Goal: Task Accomplishment & Management: Complete application form

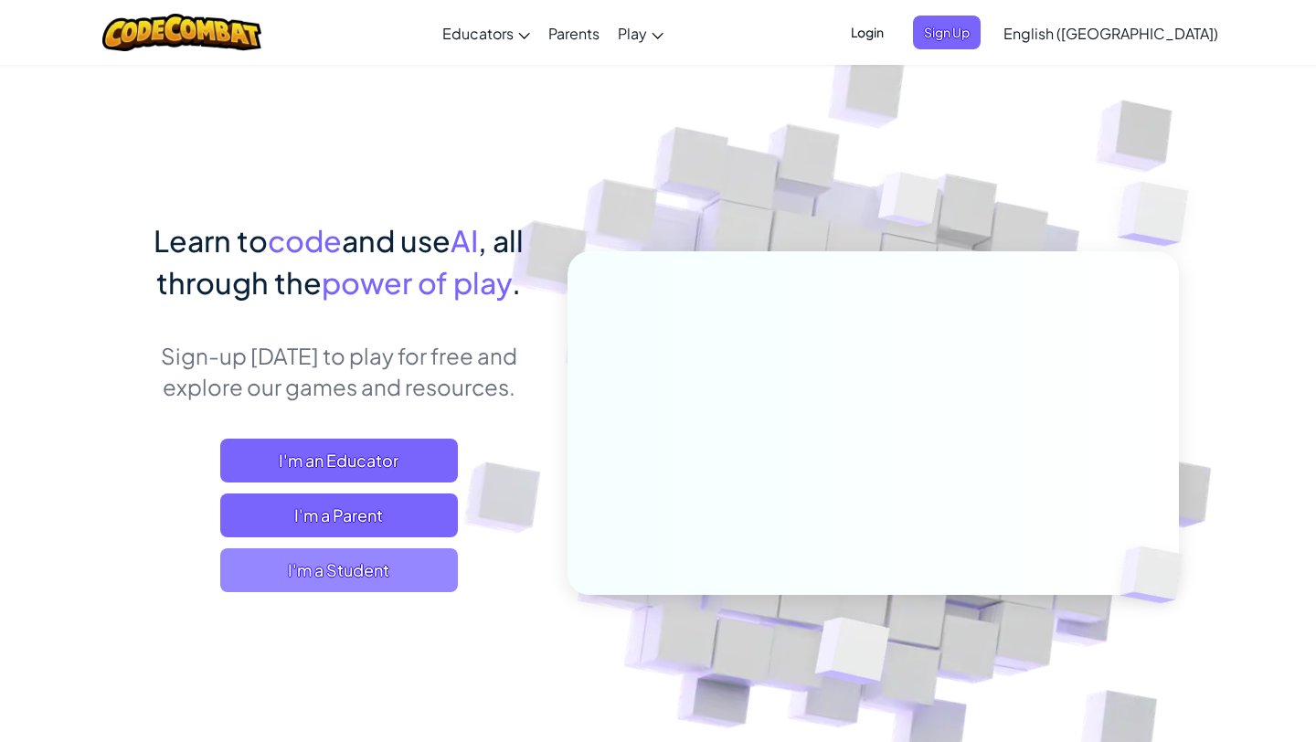
click at [349, 577] on span "I'm a Student" at bounding box center [339, 570] width 238 height 44
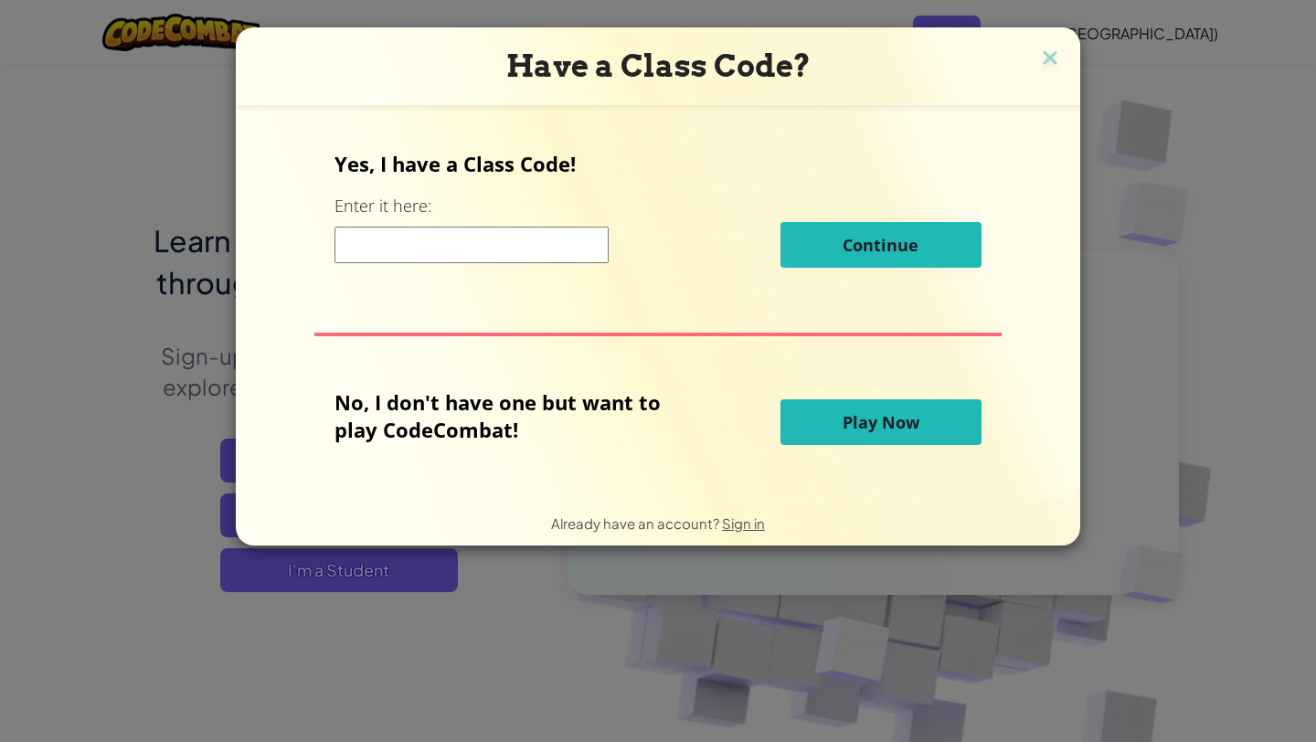
click at [551, 250] on input at bounding box center [471, 245] width 274 height 37
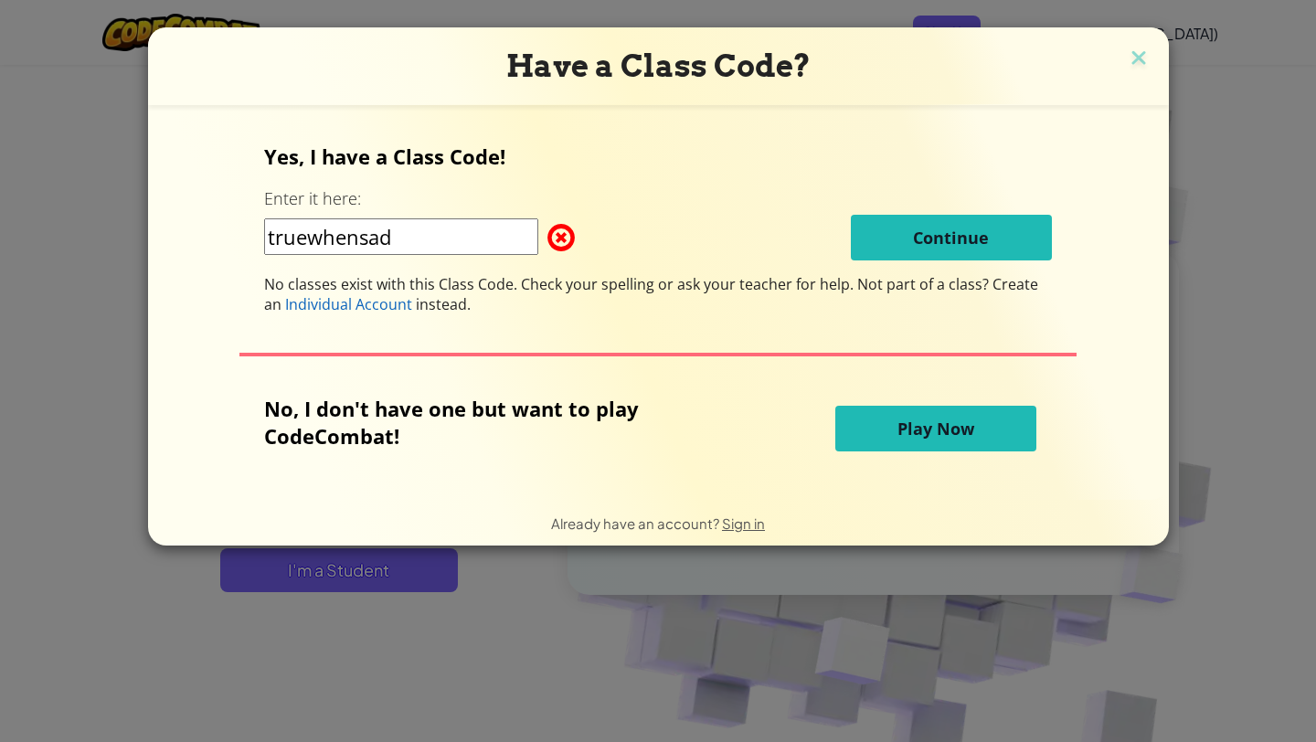
click at [408, 238] on input "truewhensad" at bounding box center [401, 236] width 274 height 37
type input "t"
click at [368, 242] on input "Truewhensad" at bounding box center [401, 236] width 274 height 37
click at [314, 240] on input "Truewhen sad" at bounding box center [401, 236] width 274 height 37
click at [463, 248] on input "True when sad" at bounding box center [401, 236] width 274 height 37
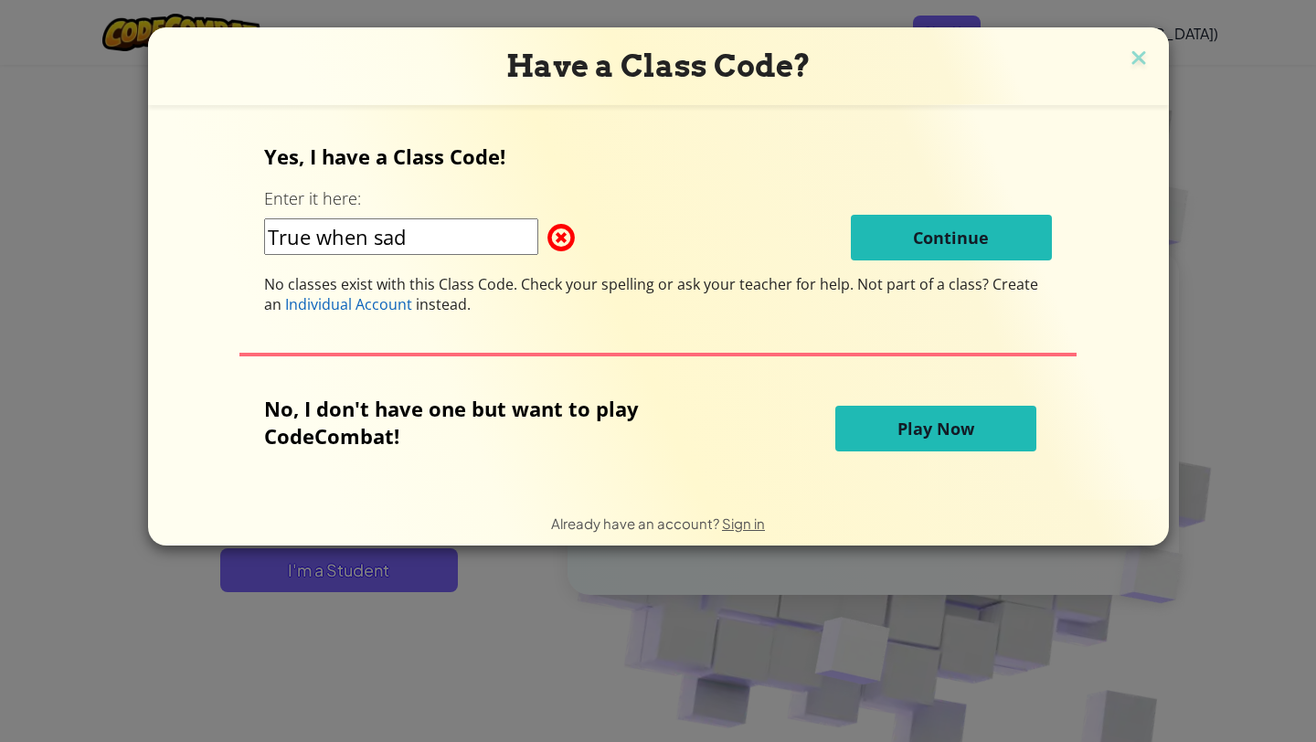
click at [371, 238] on input "True when sad" at bounding box center [401, 236] width 274 height 37
type input "True win sad"
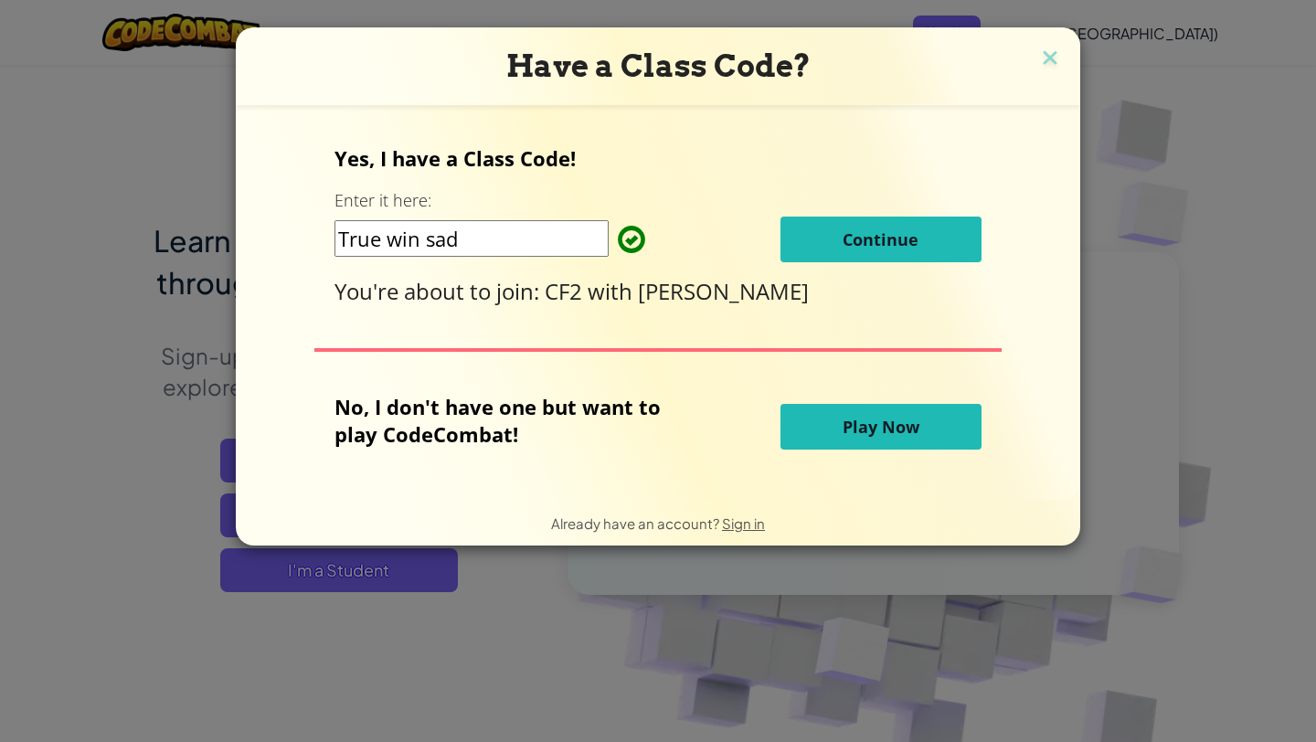
click at [844, 238] on span "Continue" at bounding box center [880, 239] width 76 height 22
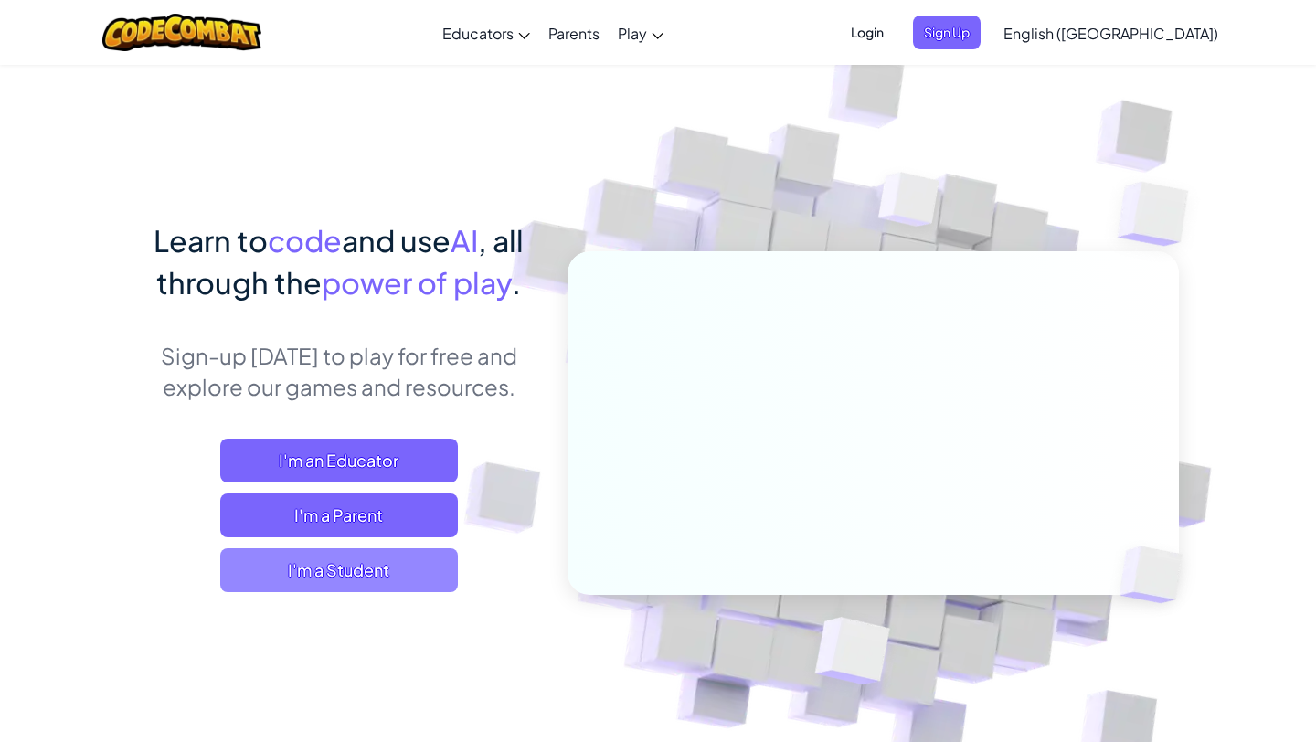
click at [323, 569] on span "I'm a Student" at bounding box center [339, 570] width 238 height 44
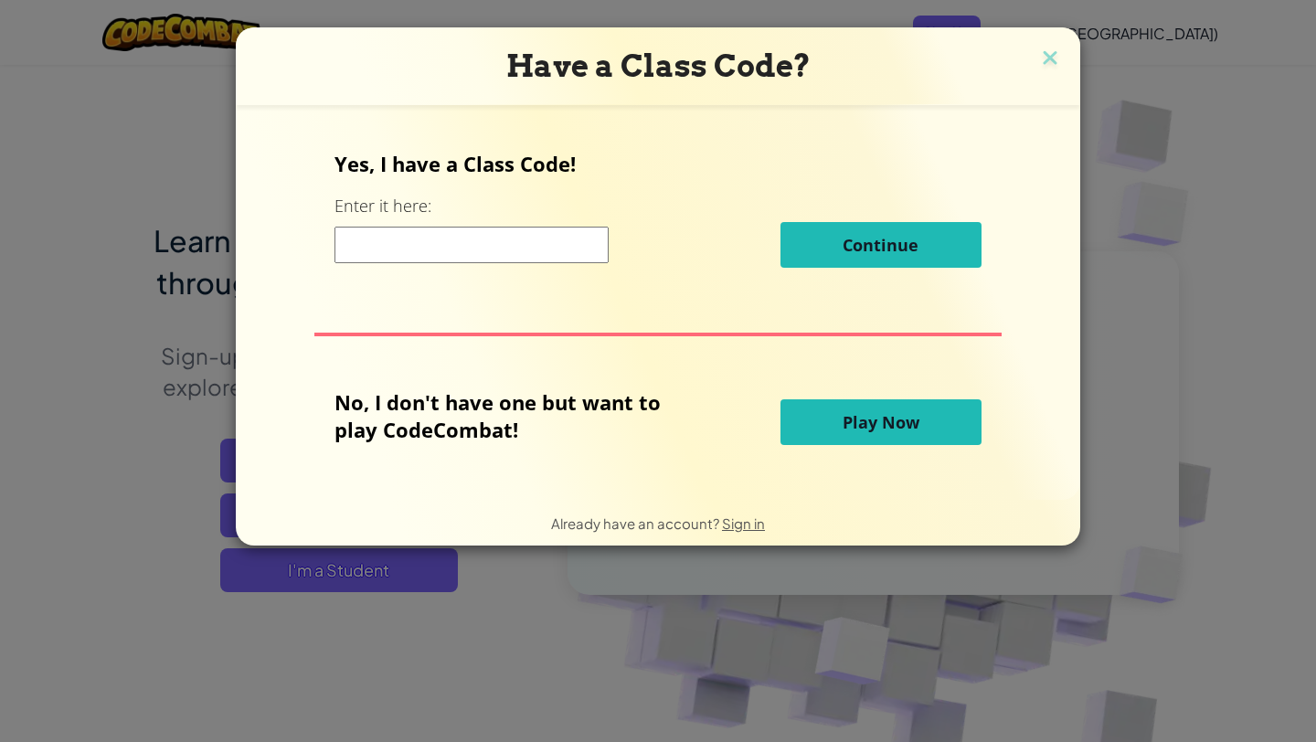
click at [422, 243] on input at bounding box center [471, 245] width 274 height 37
type input "True win sad"
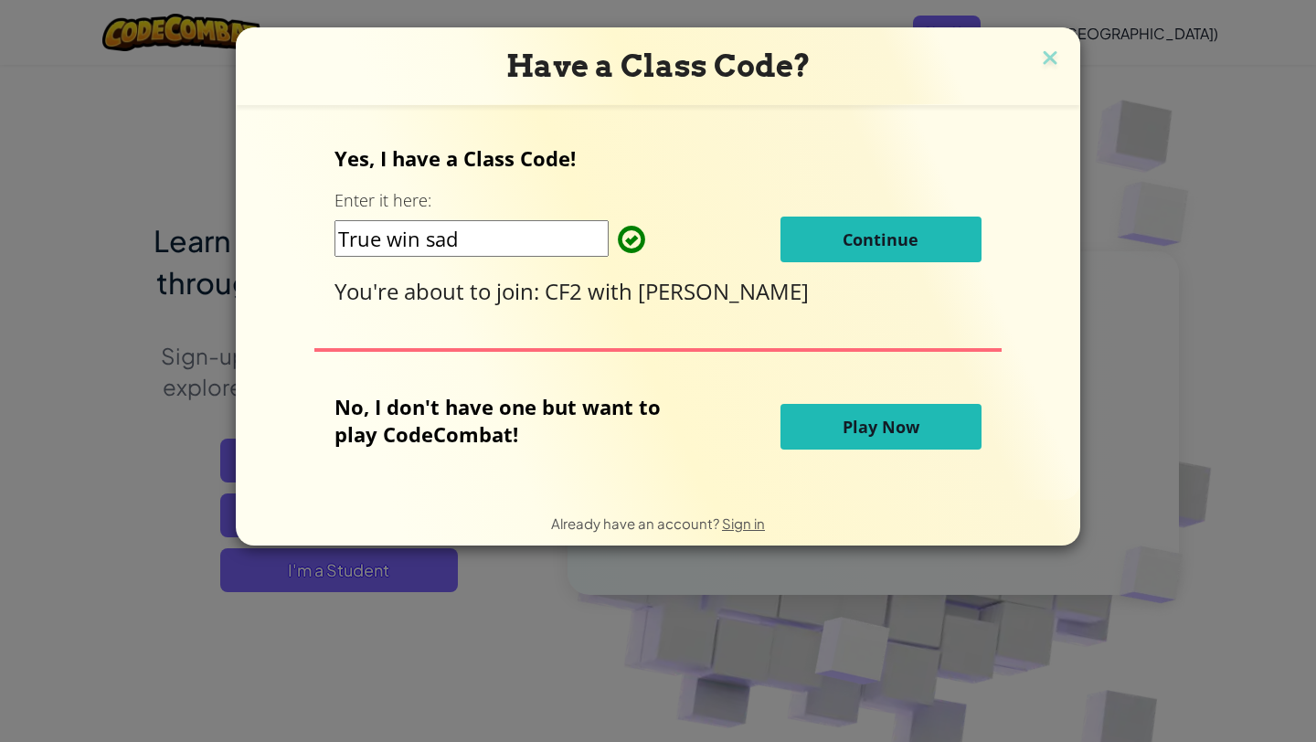
click at [816, 238] on button "Continue" at bounding box center [880, 240] width 201 height 46
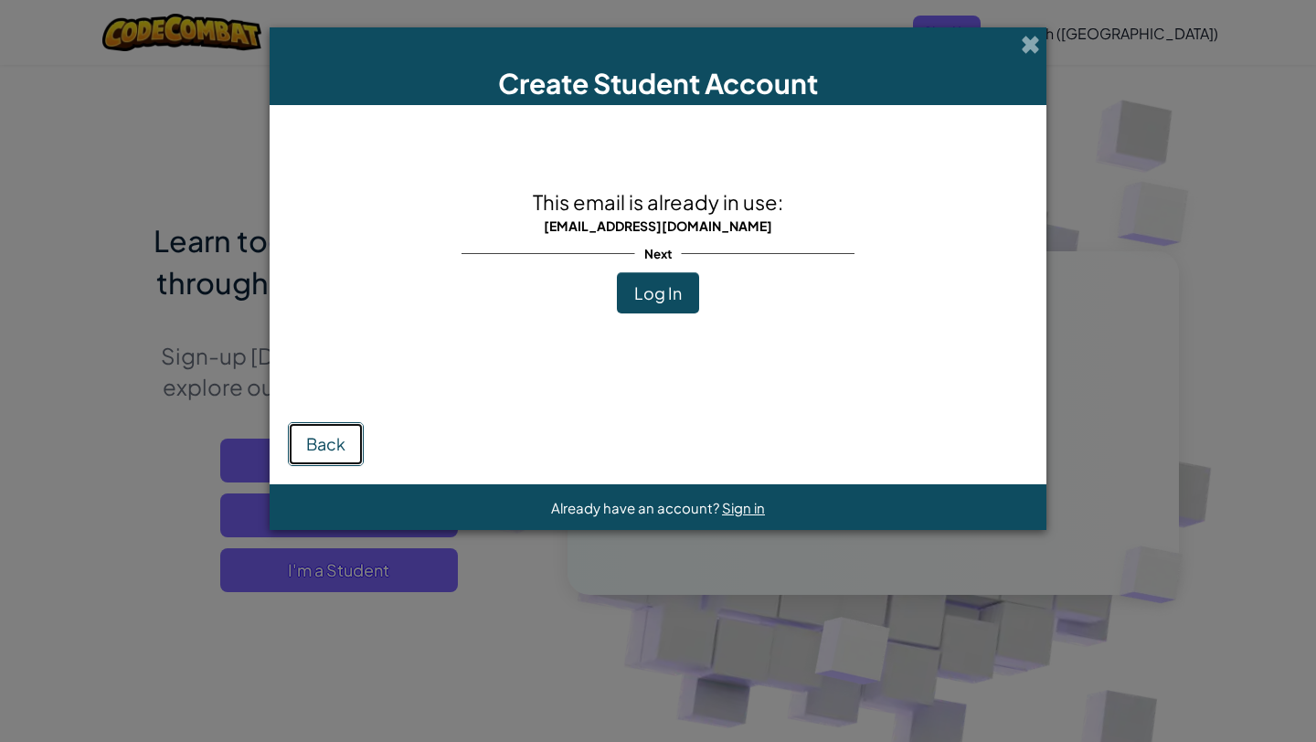
click at [329, 458] on button "Back" at bounding box center [326, 444] width 76 height 44
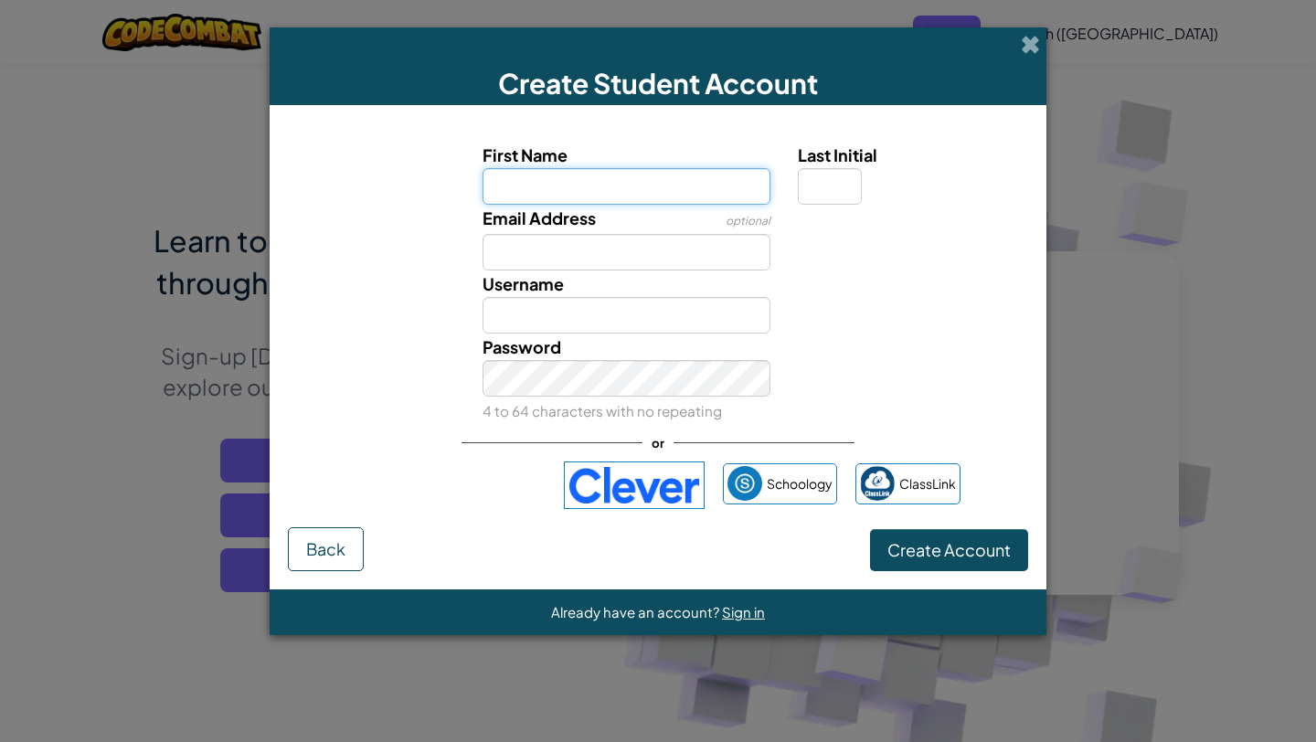
click at [570, 188] on input "First Name" at bounding box center [626, 186] width 289 height 37
type input "[PERSON_NAME]"
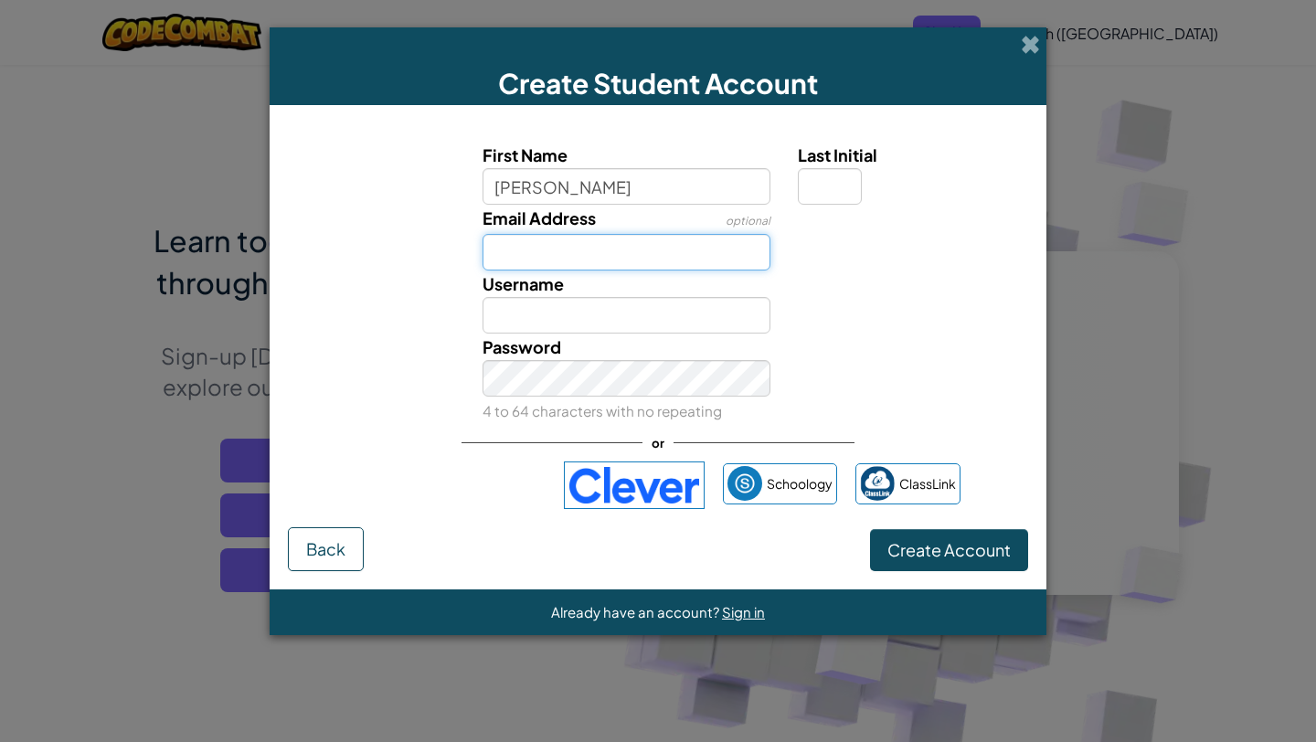
type input "[PERSON_NAME]"
click at [552, 249] on input "Email Address" at bounding box center [626, 252] width 289 height 37
type input "[EMAIL_ADDRESS][DOMAIN_NAME]"
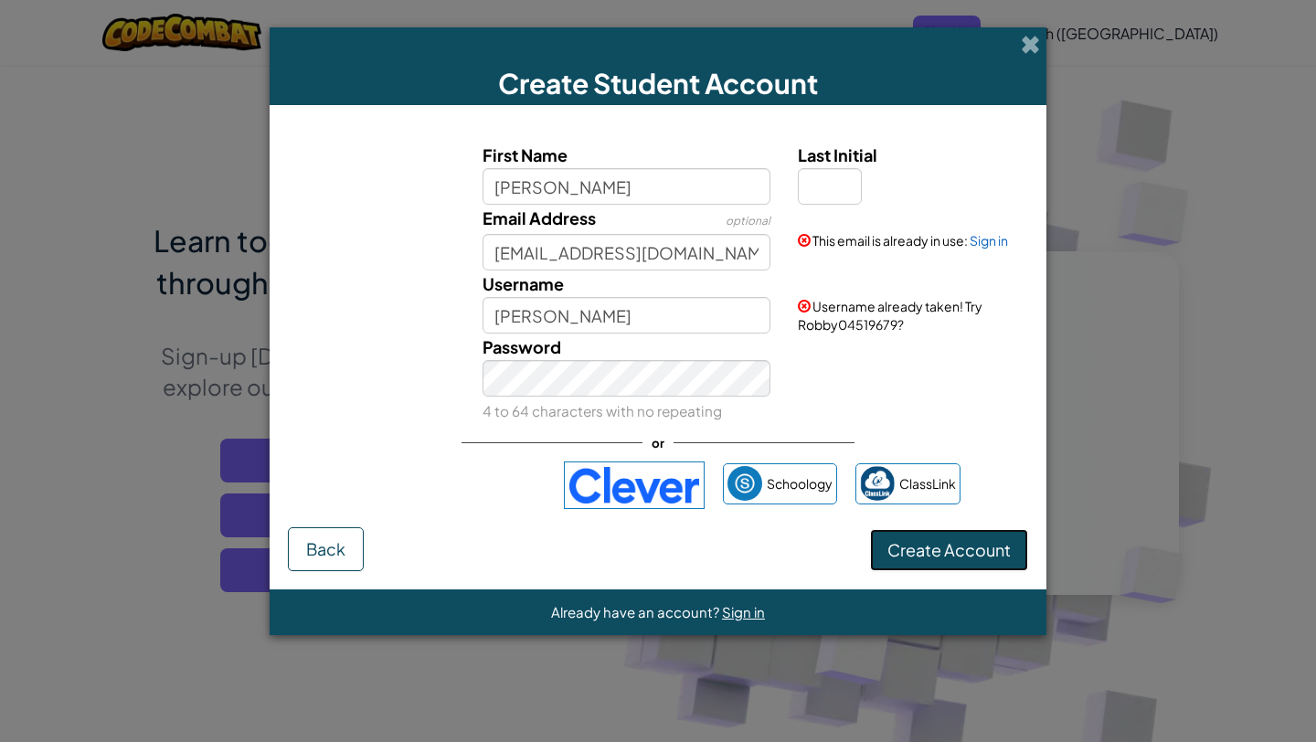
click at [935, 551] on span "Create Account" at bounding box center [948, 549] width 123 height 21
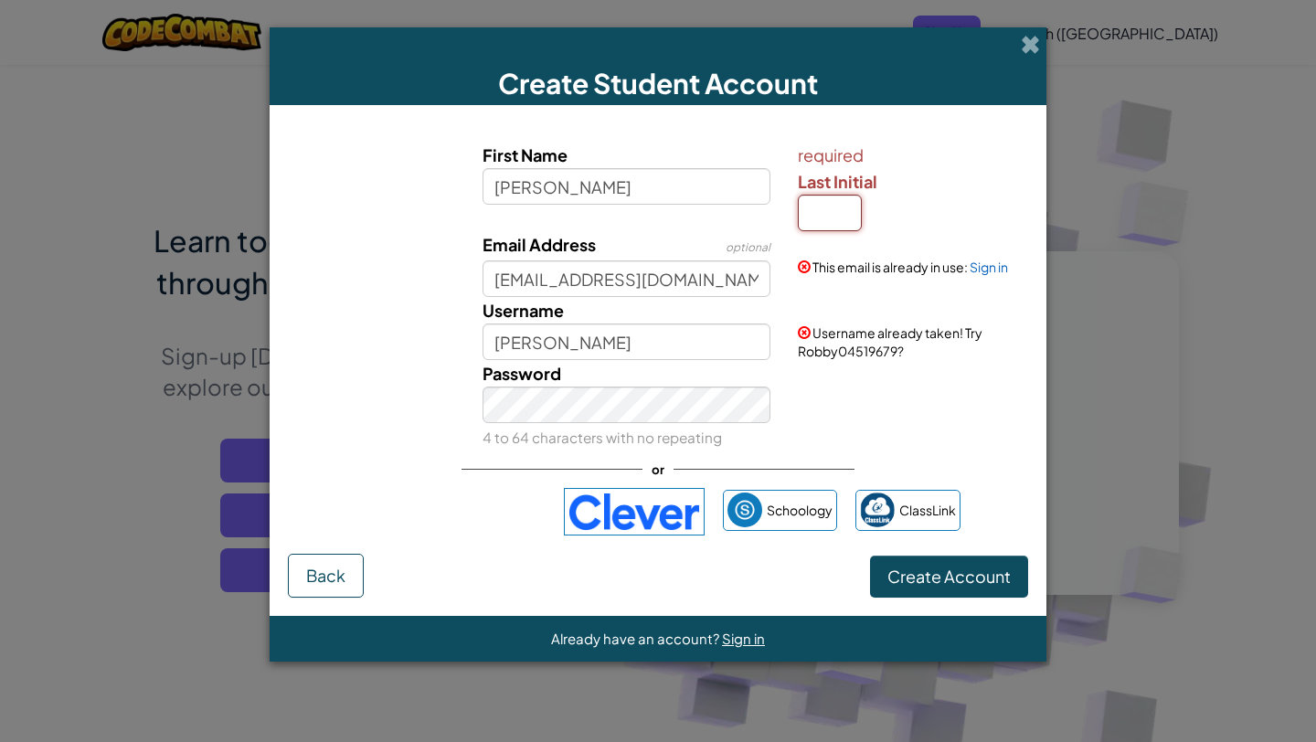
click at [834, 213] on input "Last Initial" at bounding box center [830, 213] width 64 height 37
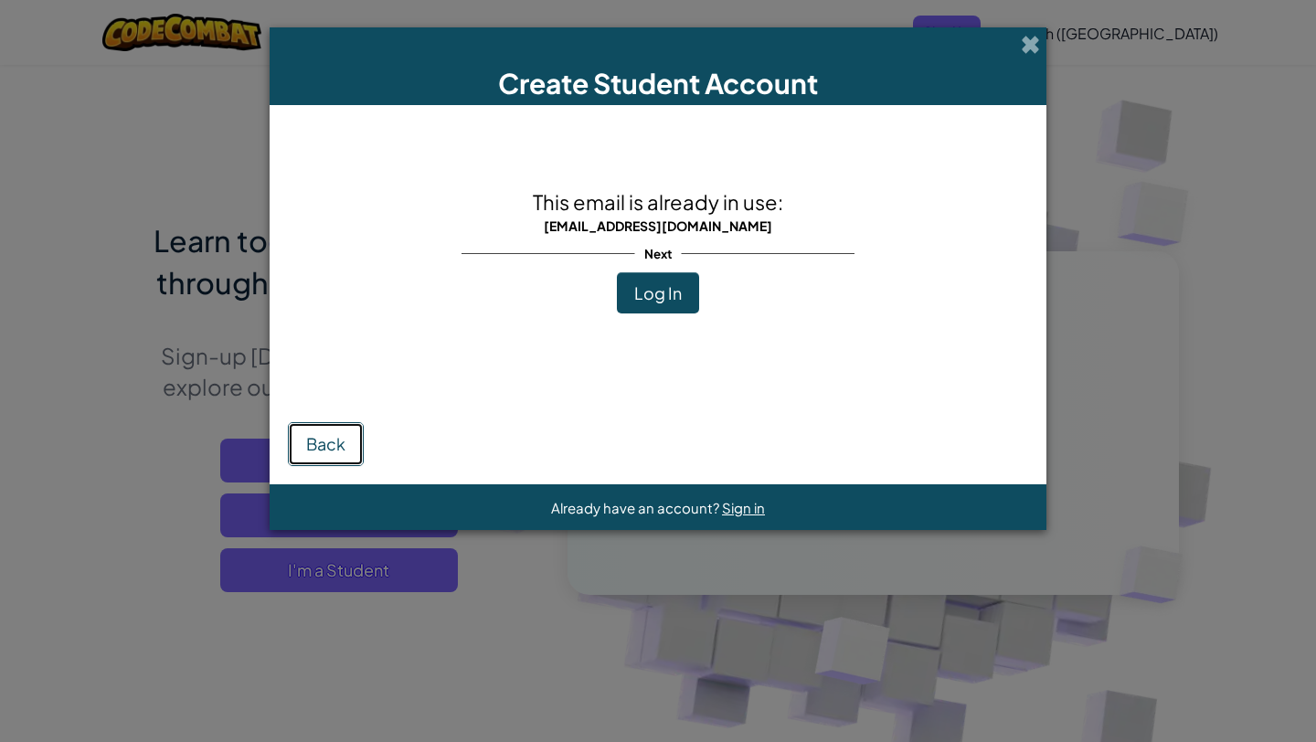
click at [341, 433] on span "Back" at bounding box center [325, 443] width 39 height 21
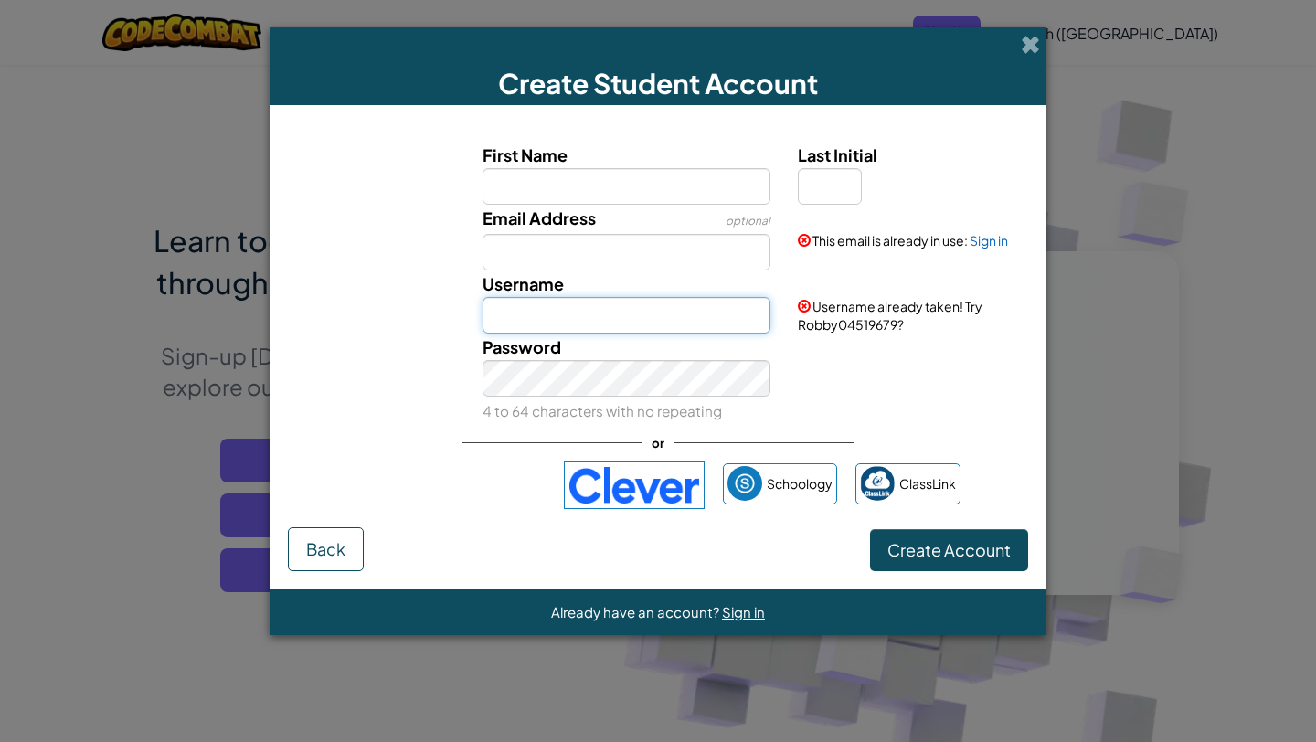
type input "[PERSON_NAME]"
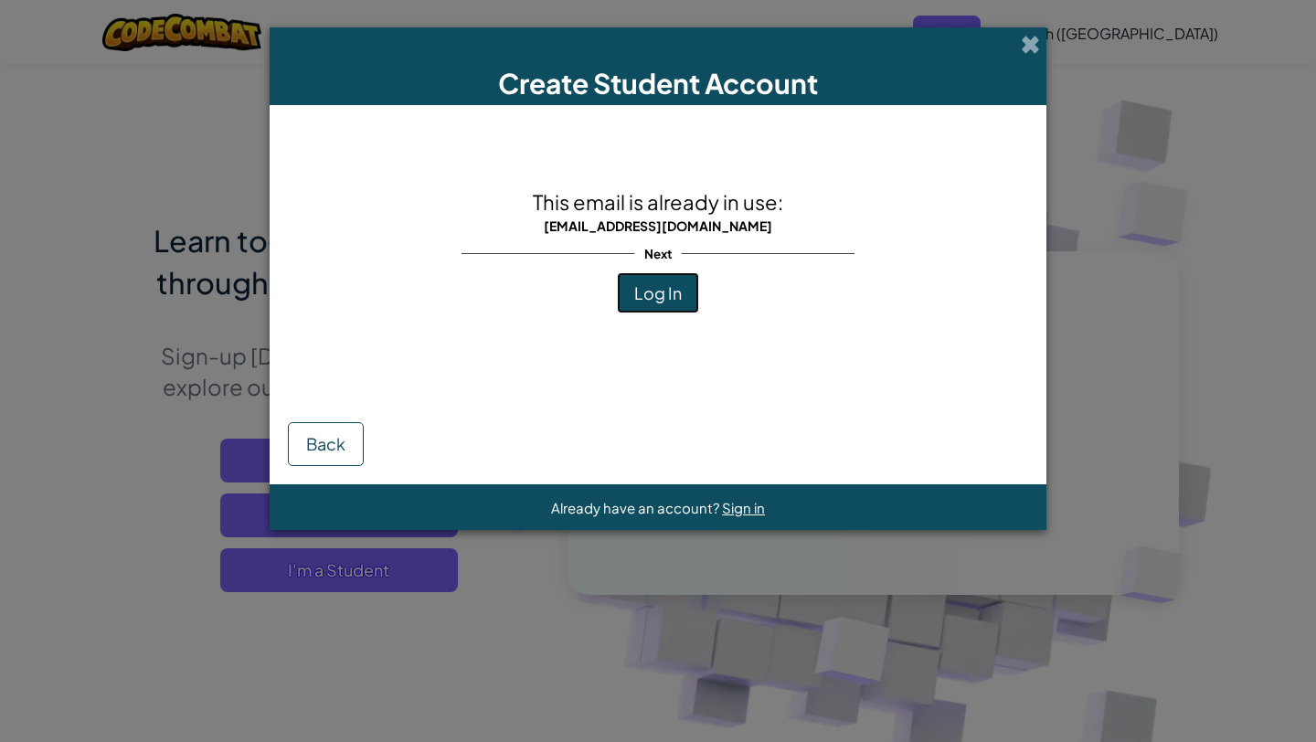
click at [660, 307] on button "Log In" at bounding box center [658, 293] width 82 height 42
